Goal: Task Accomplishment & Management: Manage account settings

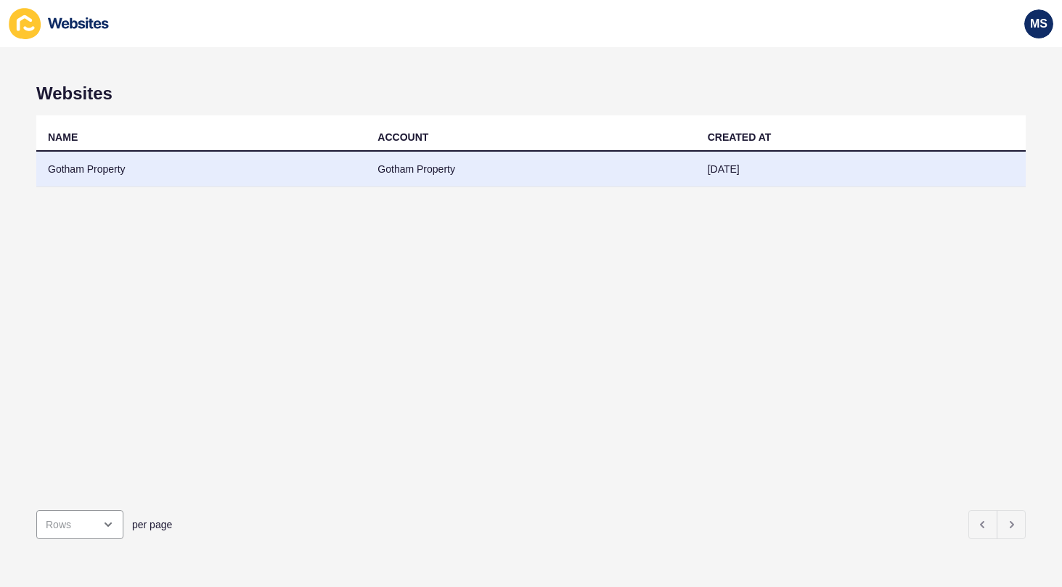
click at [588, 179] on td "Gotham Property" at bounding box center [531, 170] width 330 height 36
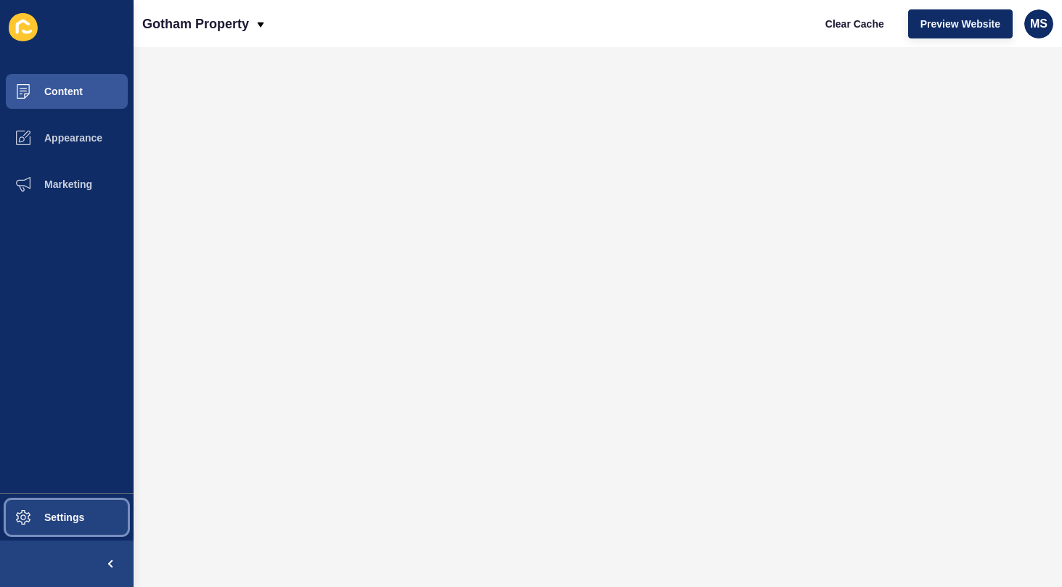
click at [25, 513] on span "Settings" at bounding box center [41, 518] width 86 height 12
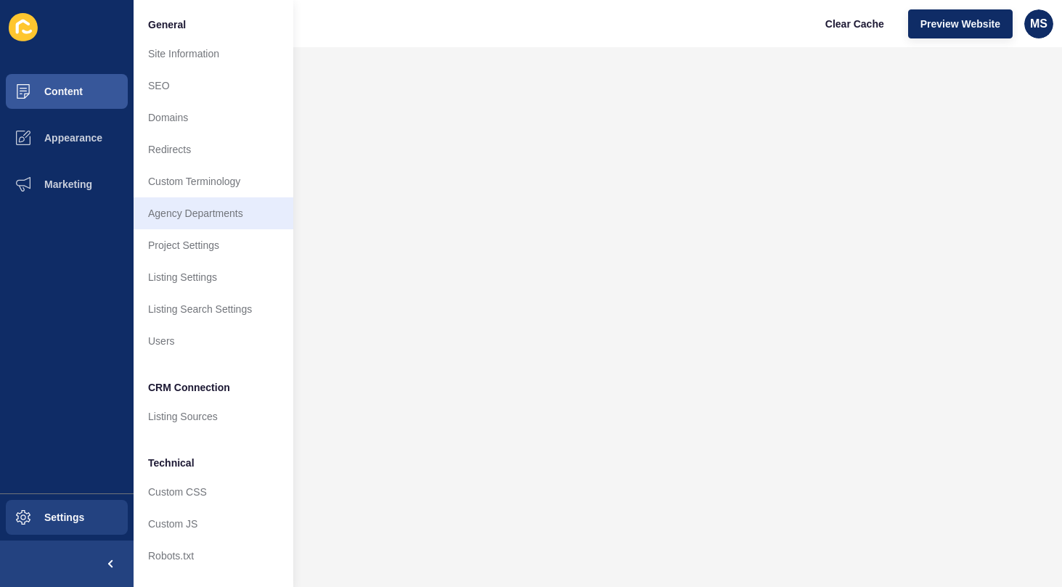
click at [218, 215] on link "Agency Departments" at bounding box center [214, 213] width 160 height 32
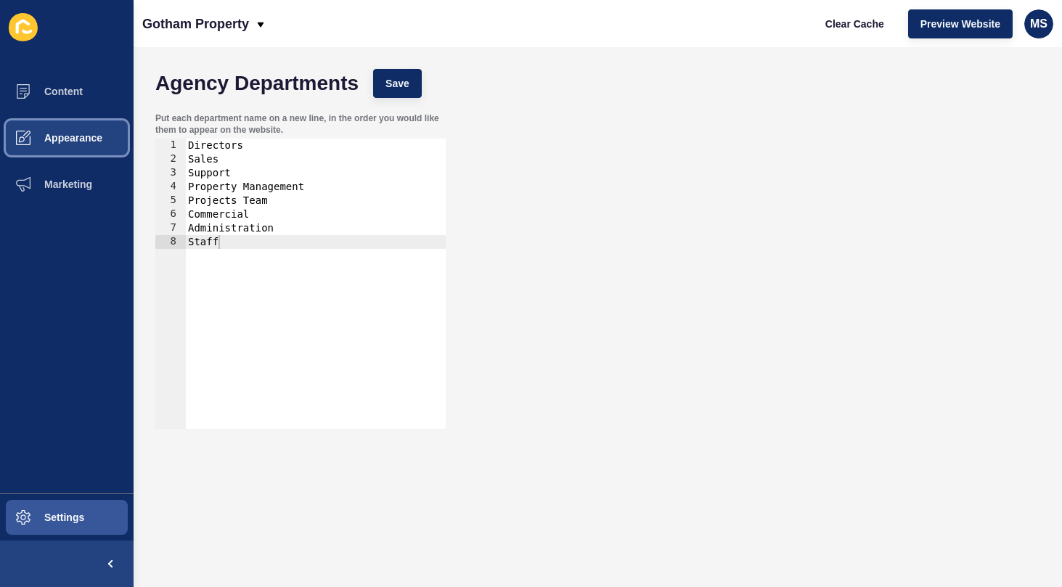
click at [50, 145] on button "Appearance" at bounding box center [67, 138] width 134 height 46
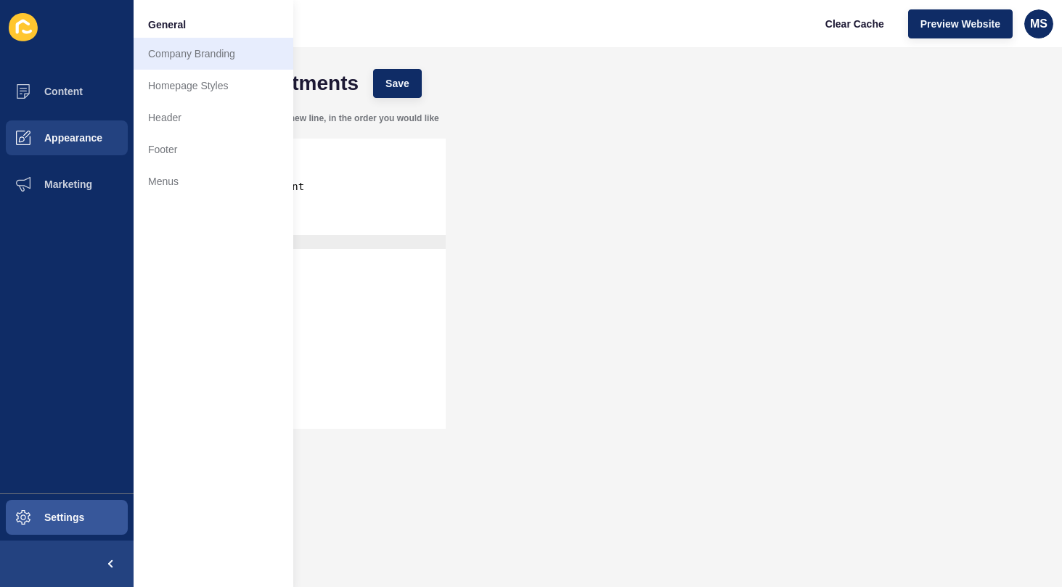
click at [215, 54] on link "Company Branding" at bounding box center [214, 54] width 160 height 32
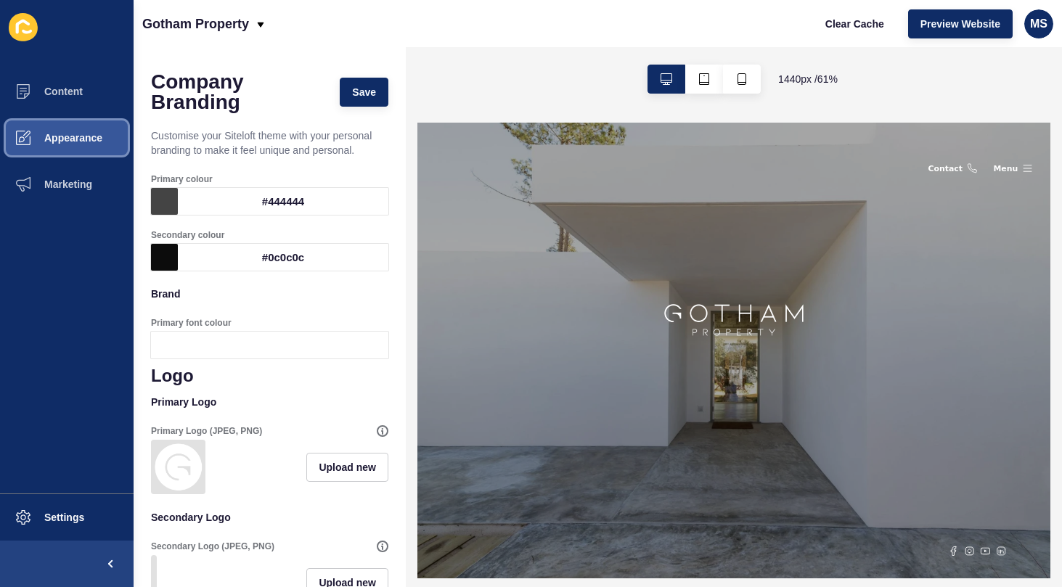
click at [76, 142] on span "Appearance" at bounding box center [50, 138] width 105 height 12
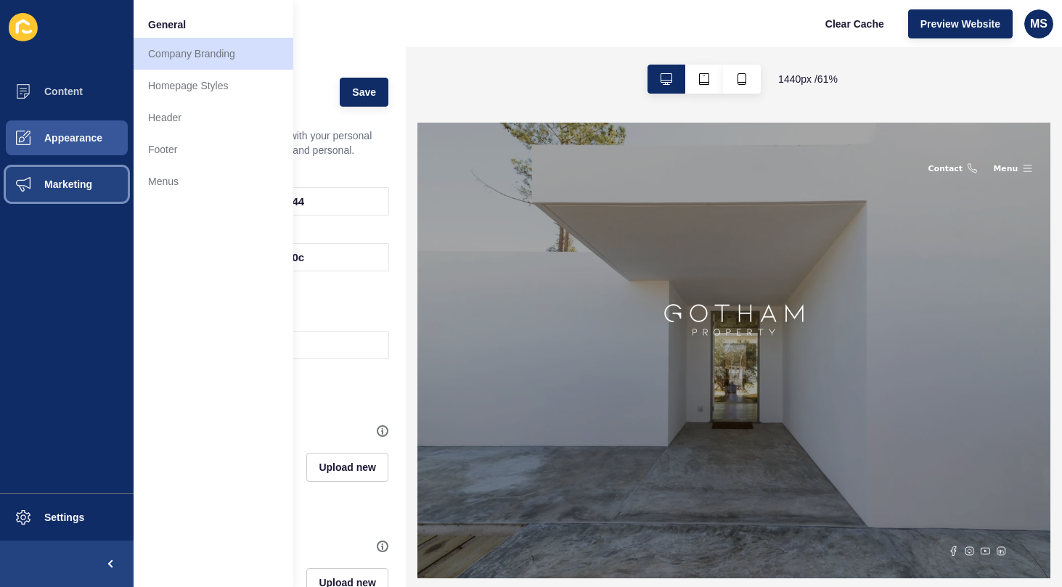
click at [93, 176] on button "Marketing" at bounding box center [67, 184] width 134 height 46
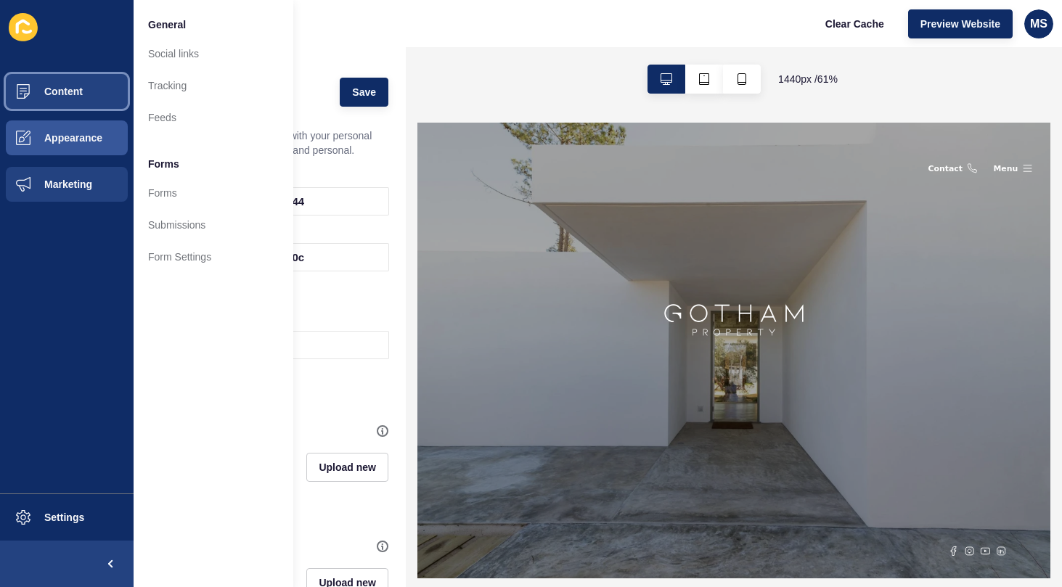
click at [71, 105] on button "Content" at bounding box center [67, 91] width 134 height 46
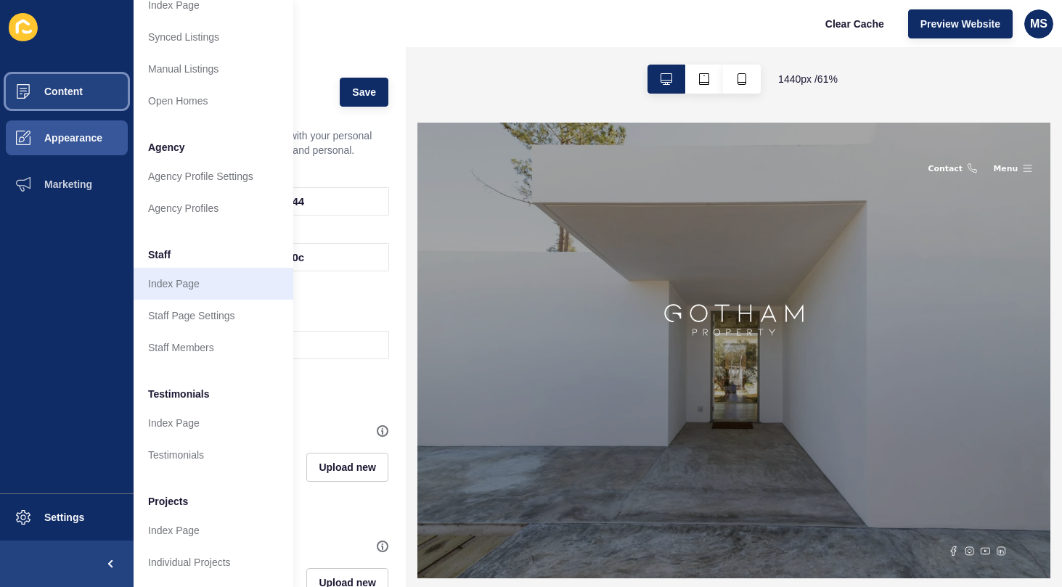
scroll to position [264, 0]
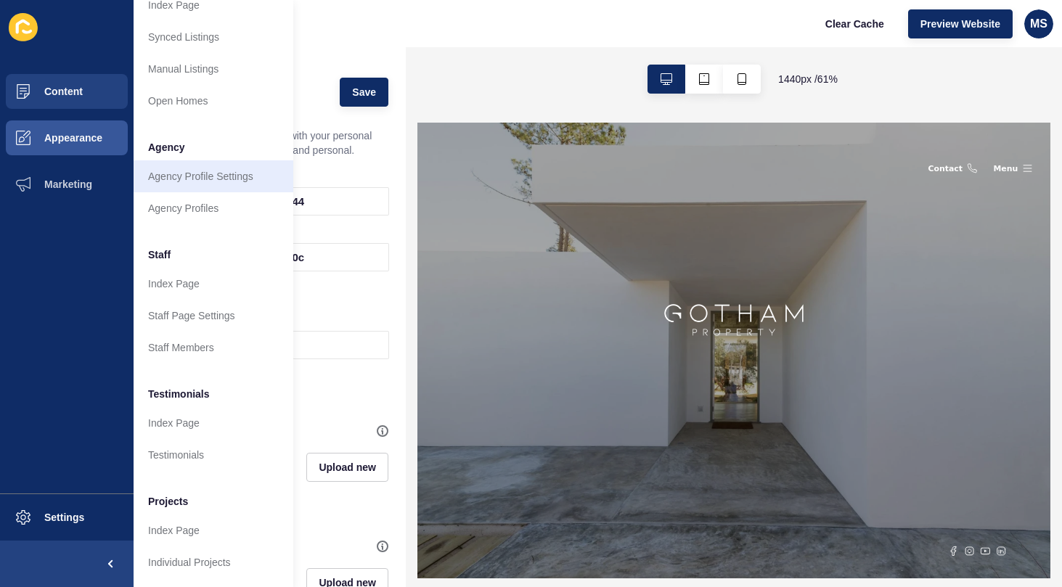
click at [193, 174] on link "Agency Profile Settings" at bounding box center [214, 176] width 160 height 32
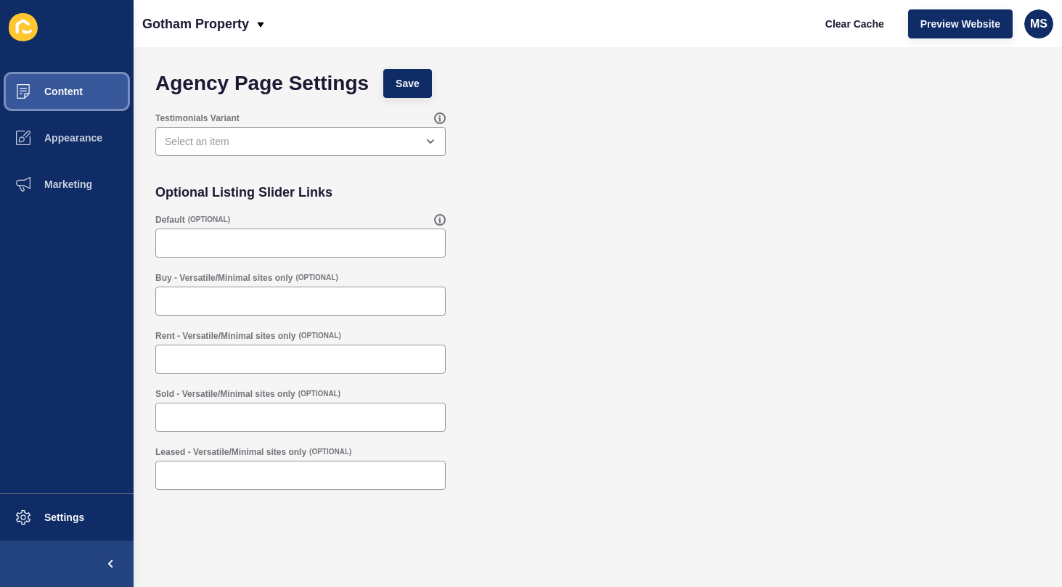
click at [44, 90] on span "Content" at bounding box center [40, 92] width 85 height 12
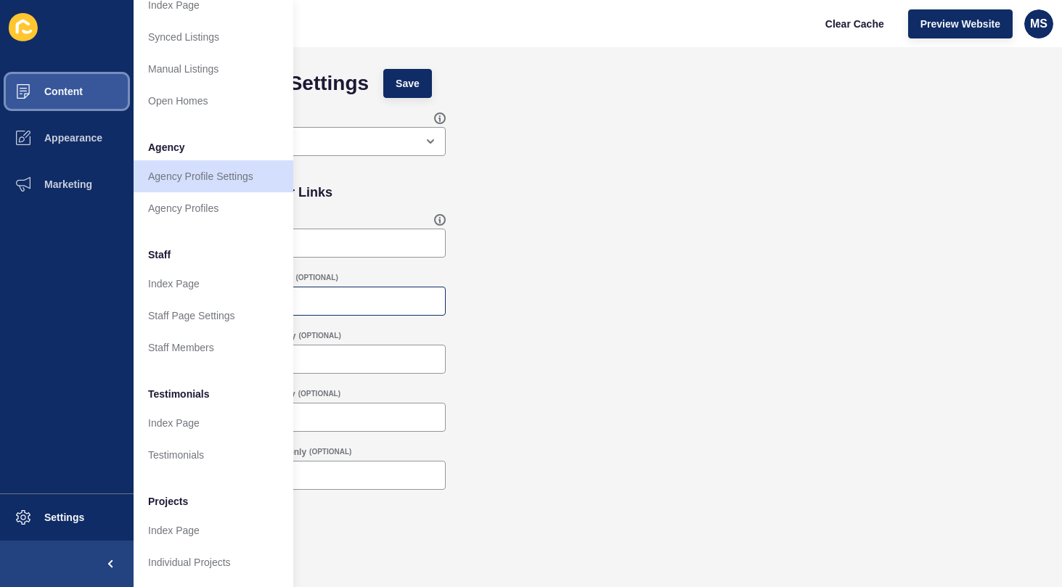
scroll to position [264, 0]
click at [1038, 32] on div "MS" at bounding box center [1038, 23] width 29 height 29
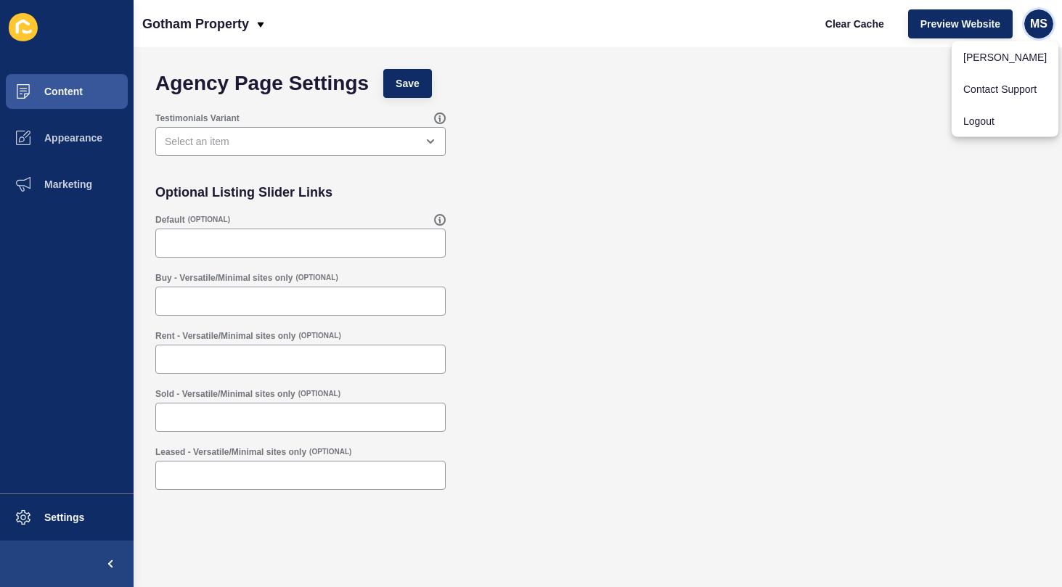
scroll to position [0, 0]
click at [73, 515] on span "Settings" at bounding box center [41, 518] width 86 height 12
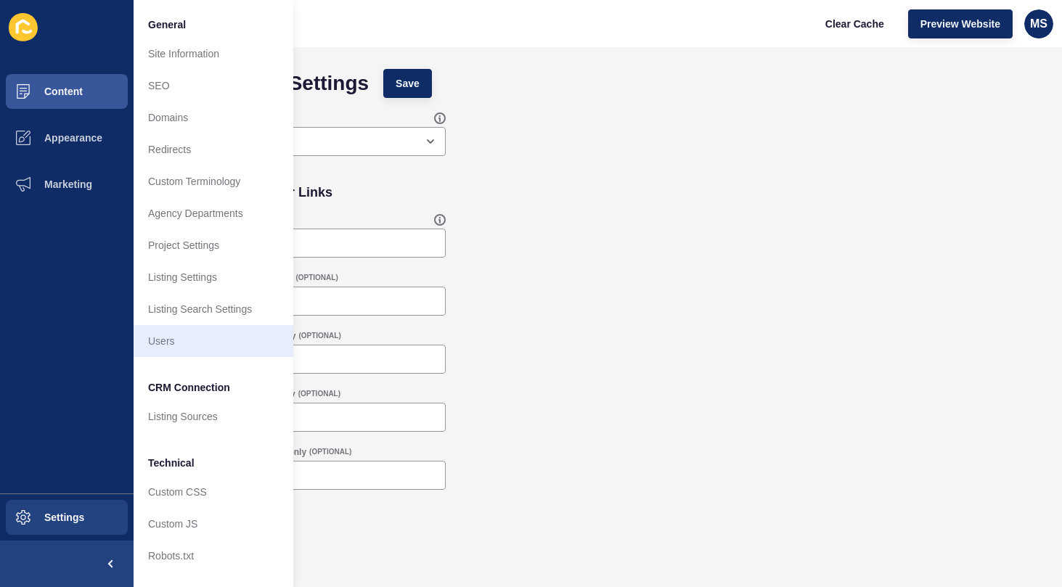
click at [202, 345] on link "Users" at bounding box center [214, 341] width 160 height 32
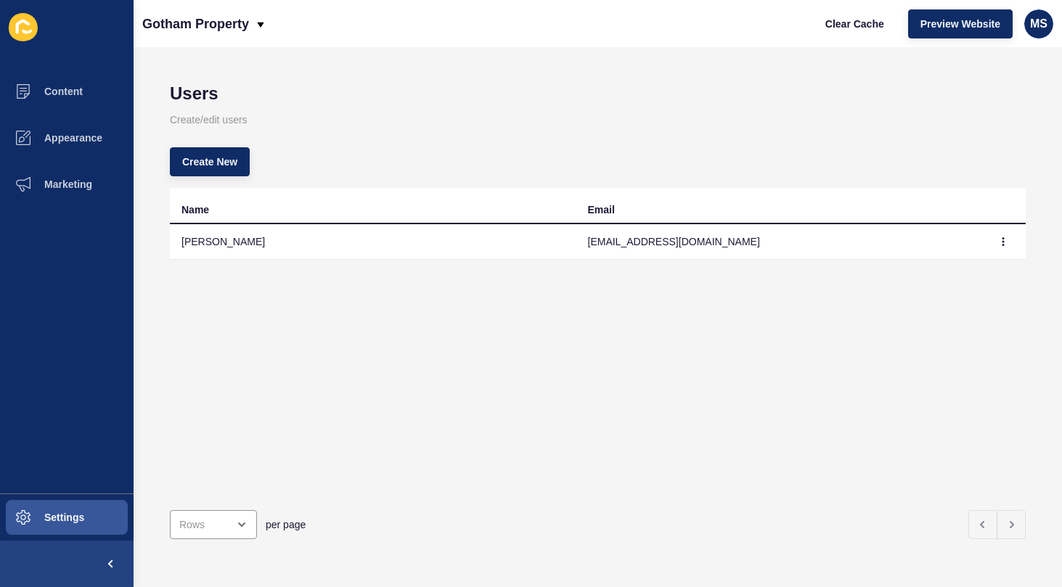
click at [245, 254] on td "[PERSON_NAME]" at bounding box center [373, 242] width 407 height 36
click at [1003, 237] on button "button" at bounding box center [1004, 242] width 22 height 20
click at [680, 336] on div "Name Email [PERSON_NAME] [EMAIL_ADDRESS][DOMAIN_NAME]" at bounding box center [598, 343] width 856 height 311
click at [52, 524] on button "Settings" at bounding box center [67, 517] width 134 height 46
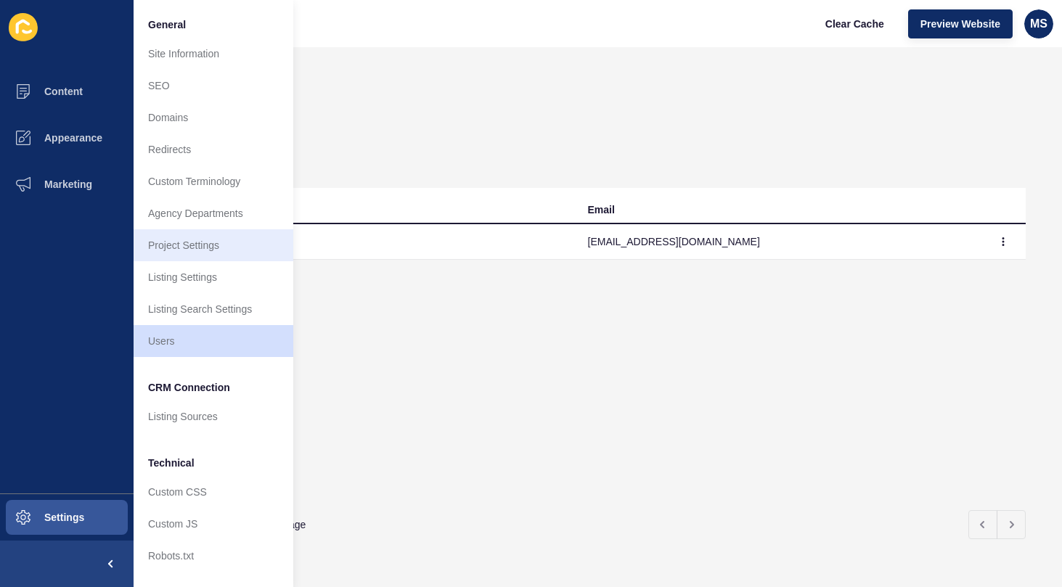
click at [203, 244] on link "Project Settings" at bounding box center [214, 245] width 160 height 32
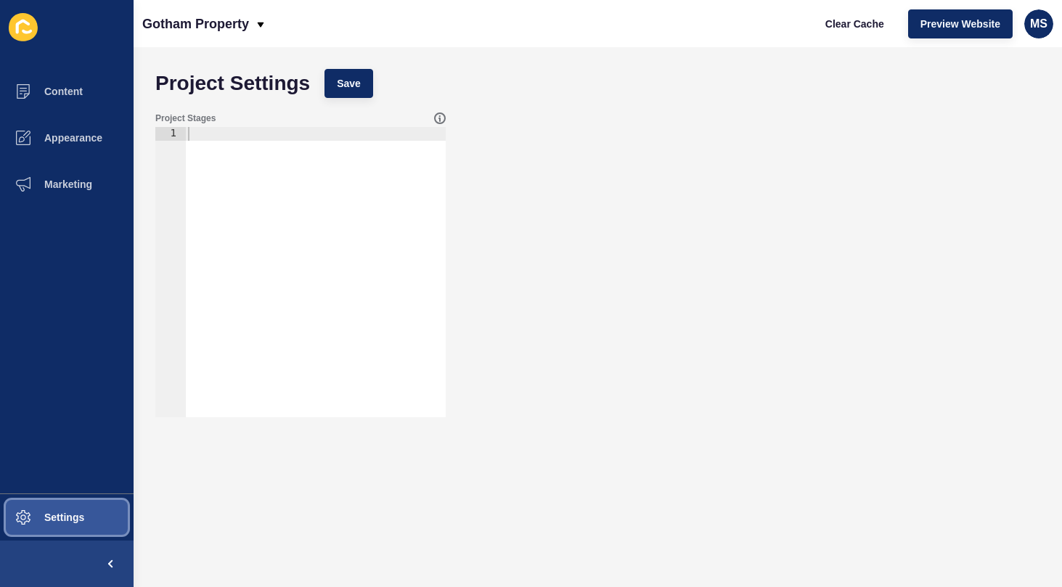
click at [48, 518] on span "Settings" at bounding box center [41, 518] width 86 height 12
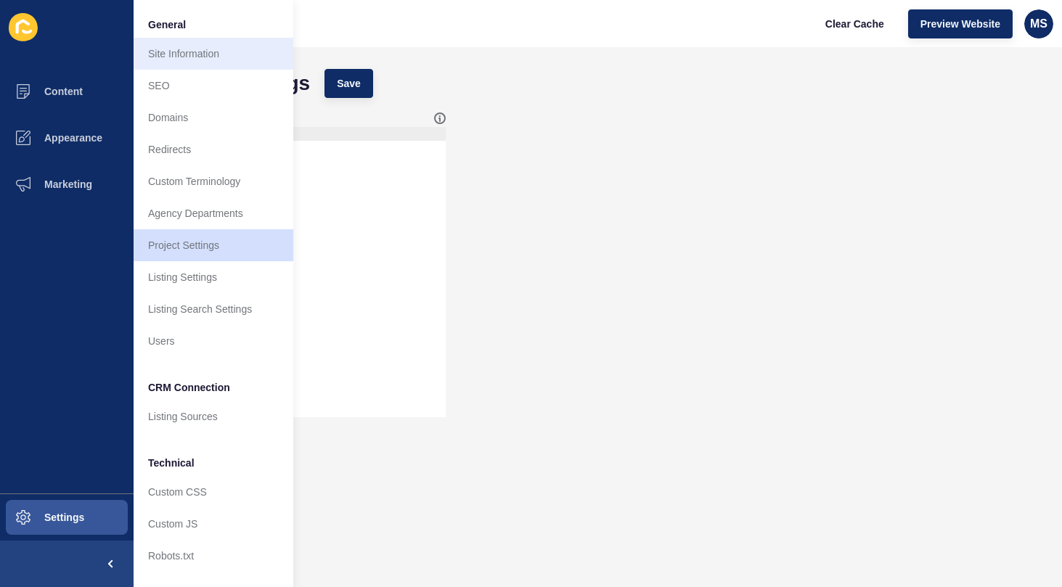
click at [162, 49] on link "Site Information" at bounding box center [214, 54] width 160 height 32
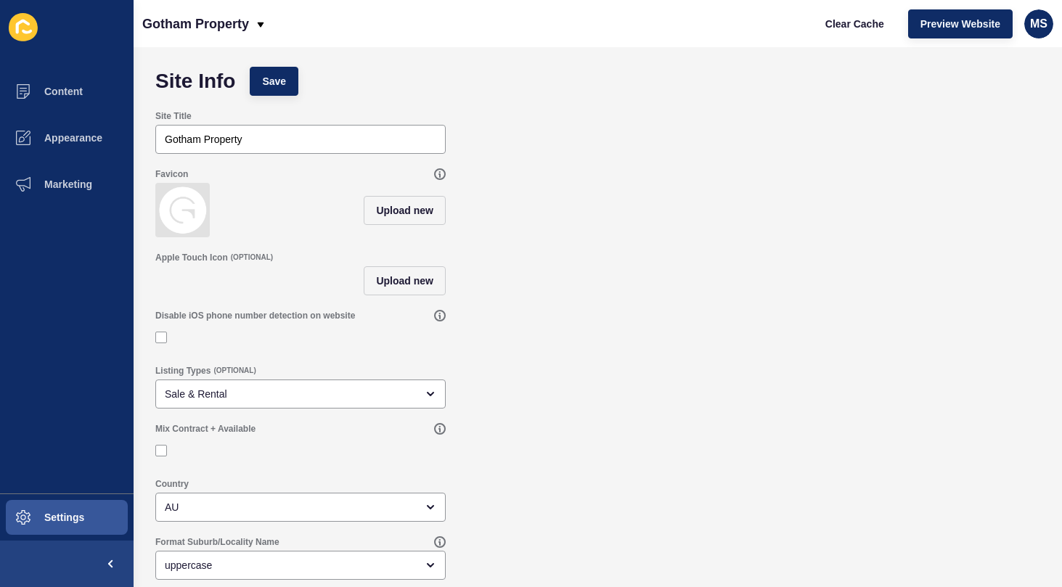
scroll to position [2, 0]
